Goal: Task Accomplishment & Management: Manage account settings

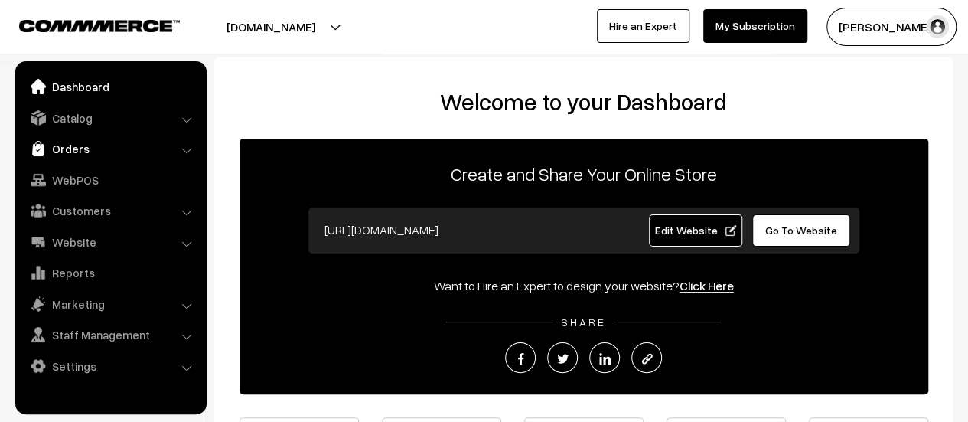
click at [71, 149] on link "Orders" at bounding box center [110, 149] width 182 height 28
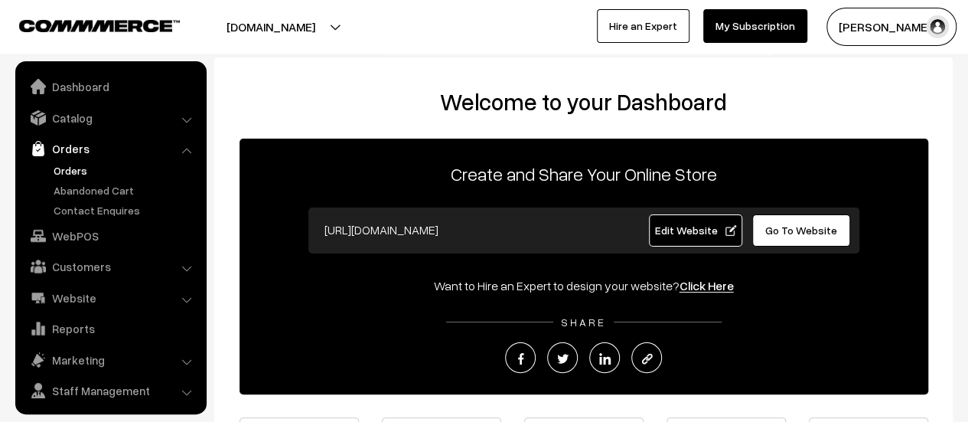
click at [77, 170] on link "Orders" at bounding box center [125, 170] width 151 height 16
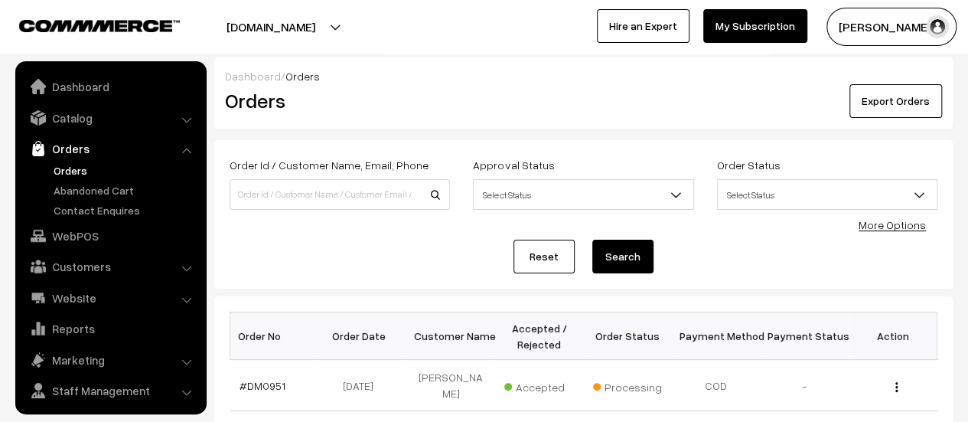
scroll to position [35, 0]
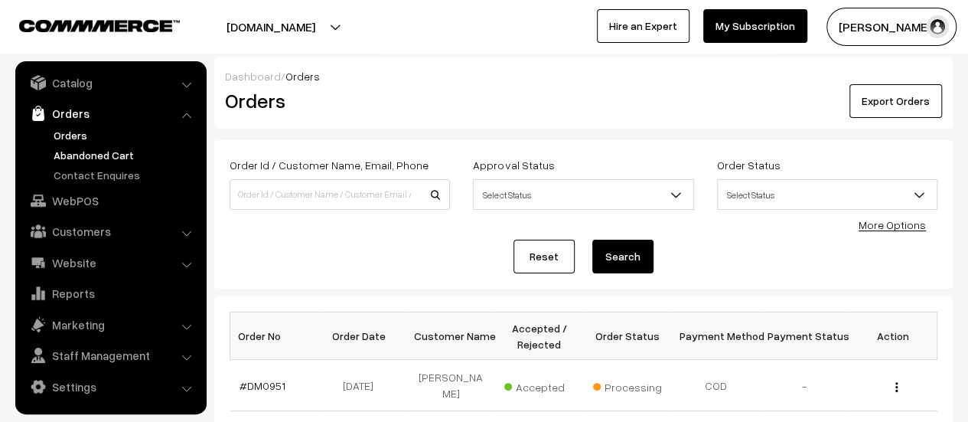
click at [92, 149] on link "Abandoned Cart" at bounding box center [125, 155] width 151 height 16
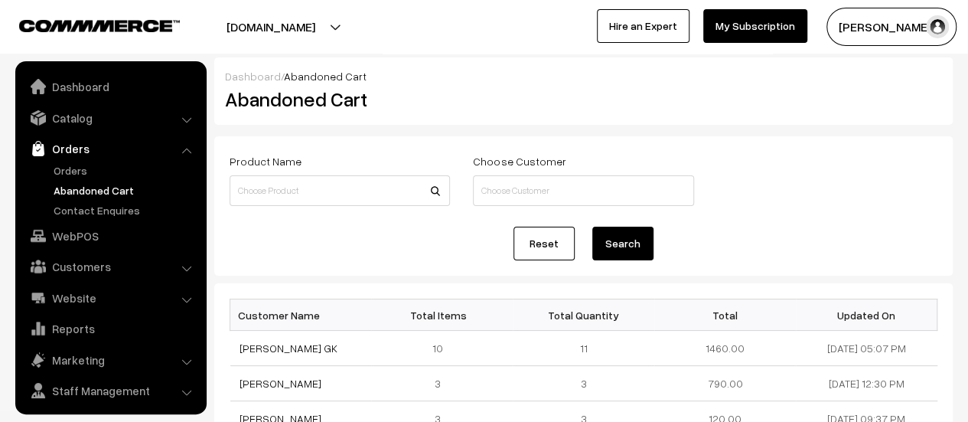
scroll to position [35, 0]
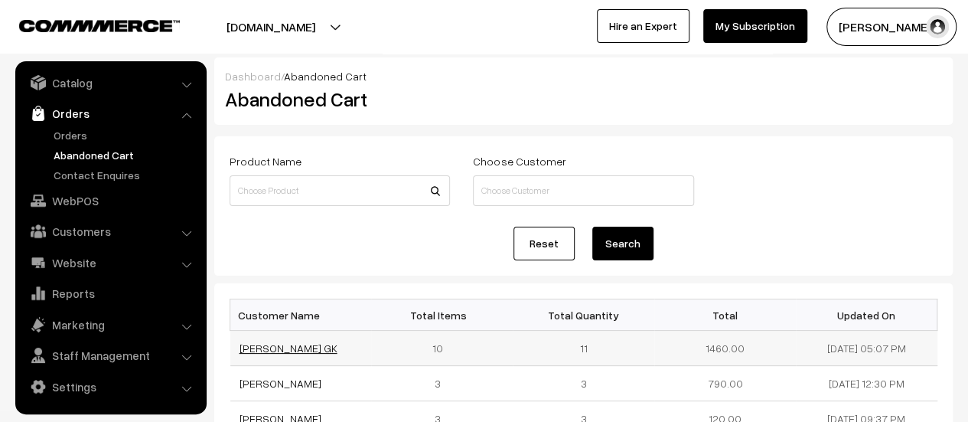
click at [266, 350] on link "VARSHA GK" at bounding box center [288, 347] width 98 height 13
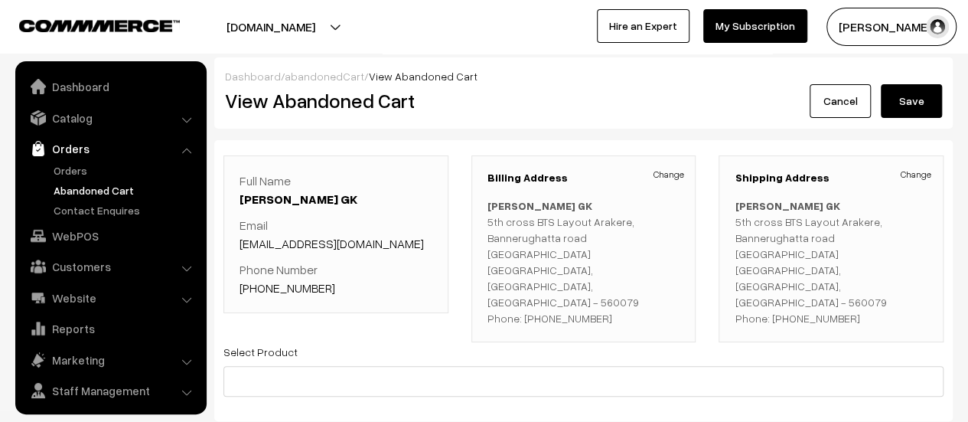
scroll to position [35, 0]
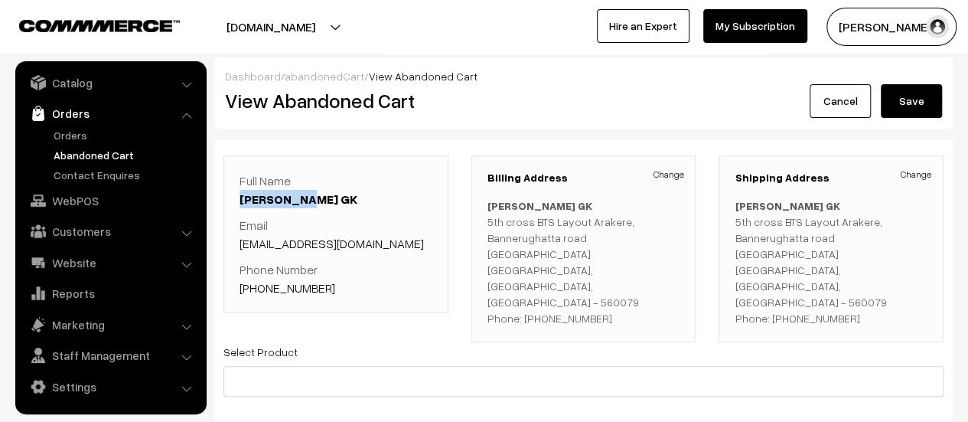
drag, startPoint x: 309, startPoint y: 195, endPoint x: 241, endPoint y: 197, distance: 68.1
click at [241, 197] on p "Full Name [PERSON_NAME] GK" at bounding box center [335, 189] width 193 height 37
copy link "[PERSON_NAME] GK"
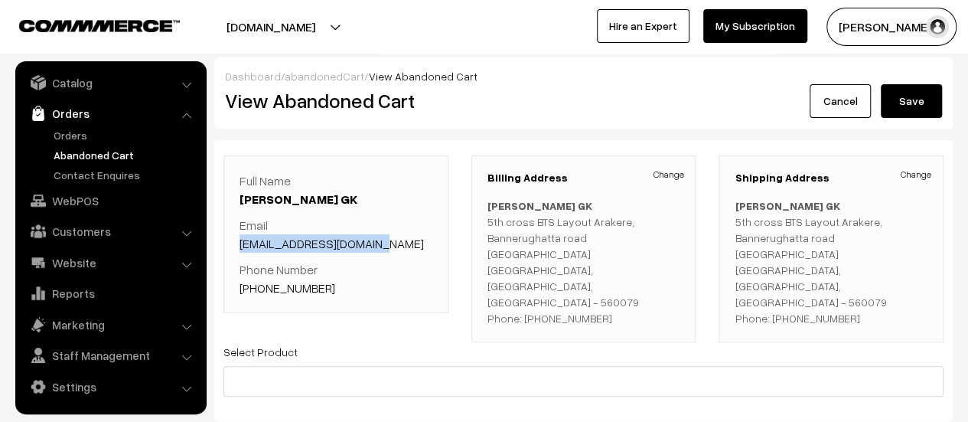
drag, startPoint x: 382, startPoint y: 243, endPoint x: 234, endPoint y: 246, distance: 147.7
click at [234, 246] on div "Full Name [PERSON_NAME] GK Email [EMAIL_ADDRESS][DOMAIN_NAME] Phone Number [PHO…" at bounding box center [335, 234] width 225 height 158
copy link "[EMAIL_ADDRESS][DOMAIN_NAME]"
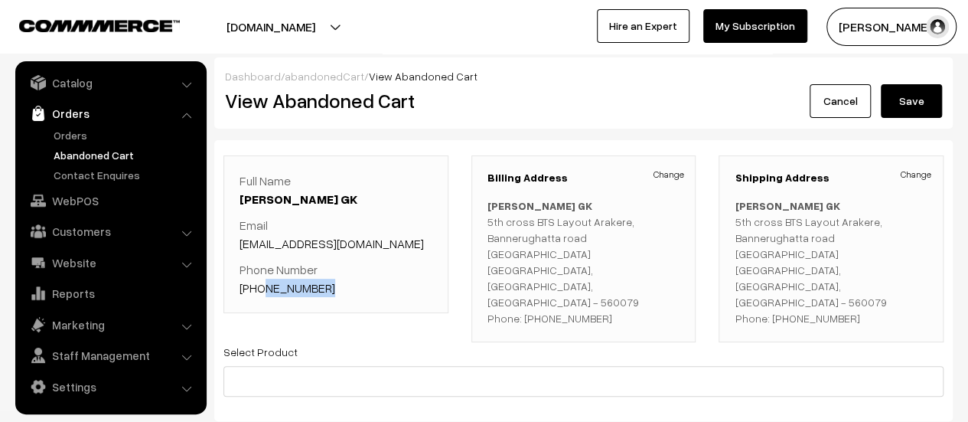
drag, startPoint x: 327, startPoint y: 284, endPoint x: 259, endPoint y: 287, distance: 68.9
click at [259, 287] on p "Phone Number [PHONE_NUMBER]" at bounding box center [335, 278] width 193 height 37
copy link "9590332885"
click at [381, 287] on p "Phone Number [PHONE_NUMBER]" at bounding box center [335, 278] width 193 height 37
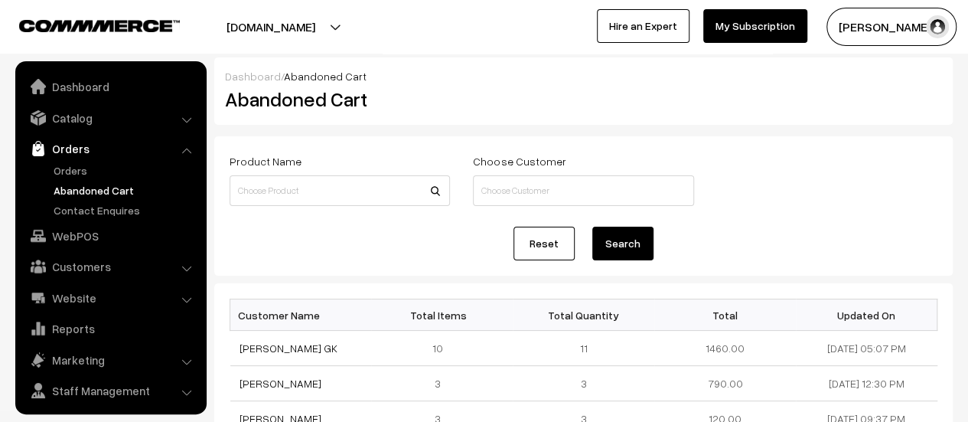
scroll to position [35, 0]
